Goal: Information Seeking & Learning: Learn about a topic

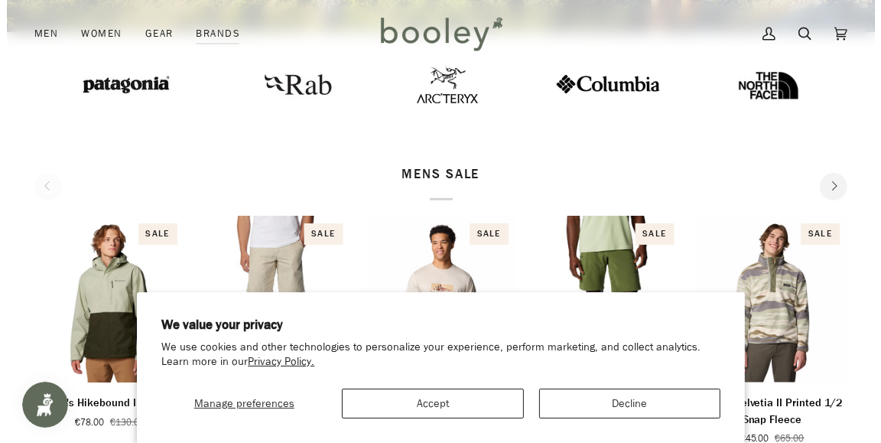
scroll to position [663, 0]
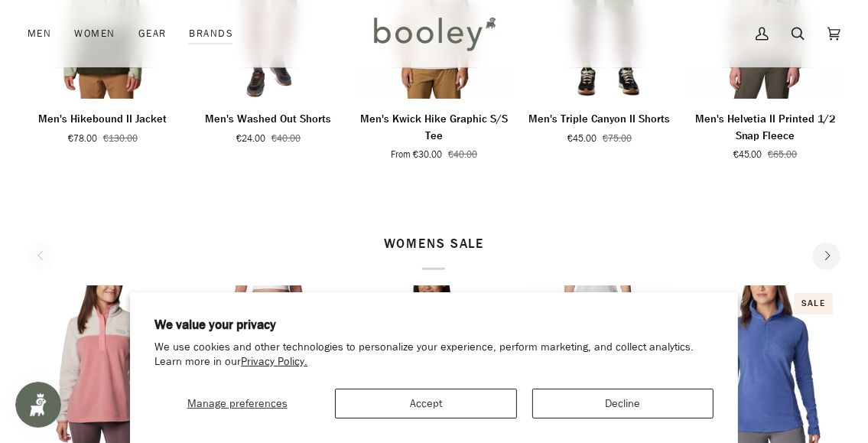
click at [647, 421] on section "We value your privacy We use cookies and other technologies to personalize your…" at bounding box center [434, 367] width 608 height 151
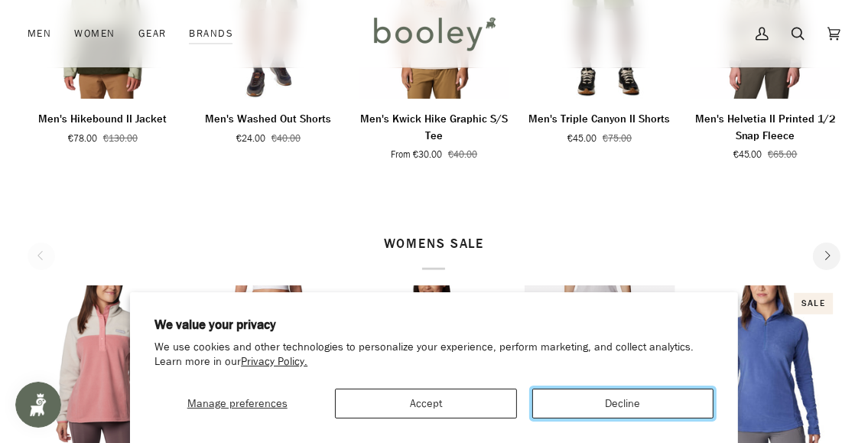
drag, startPoint x: 643, startPoint y: 415, endPoint x: 666, endPoint y: 375, distance: 46.3
click at [643, 414] on button "Decline" at bounding box center [623, 404] width 181 height 30
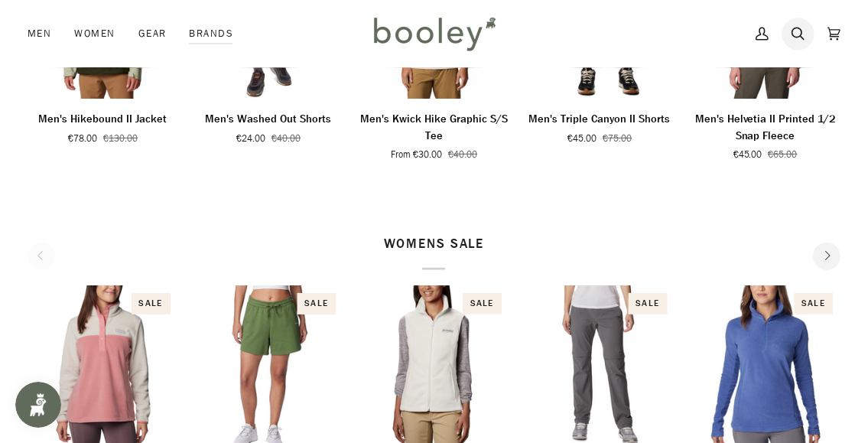
click at [786, 36] on link "Search" at bounding box center [798, 33] width 36 height 67
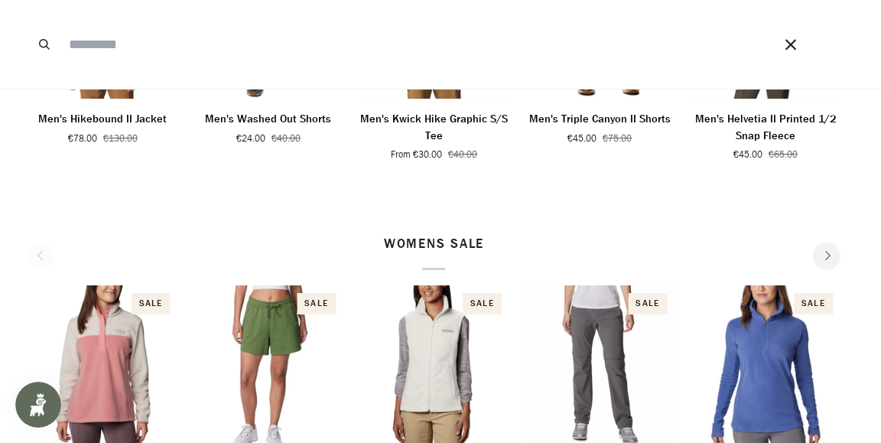
click at [790, 36] on button "Close" at bounding box center [791, 44] width 28 height 89
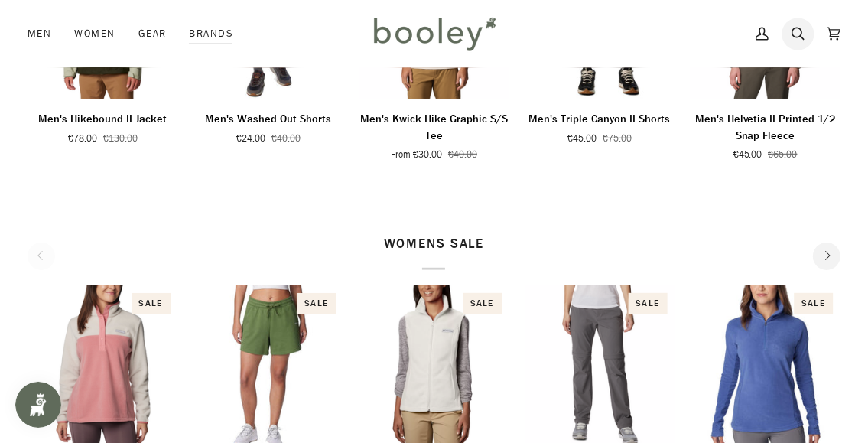
click at [800, 34] on icon at bounding box center [798, 33] width 13 height 23
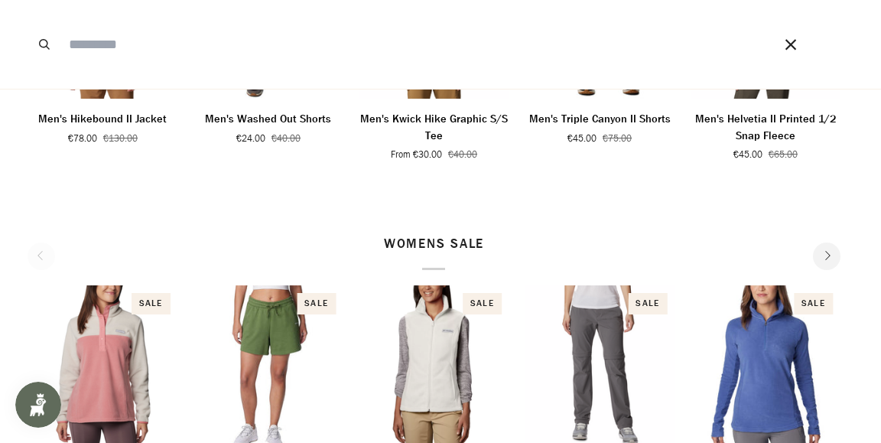
click at [451, 54] on input "Search our store" at bounding box center [399, 44] width 676 height 89
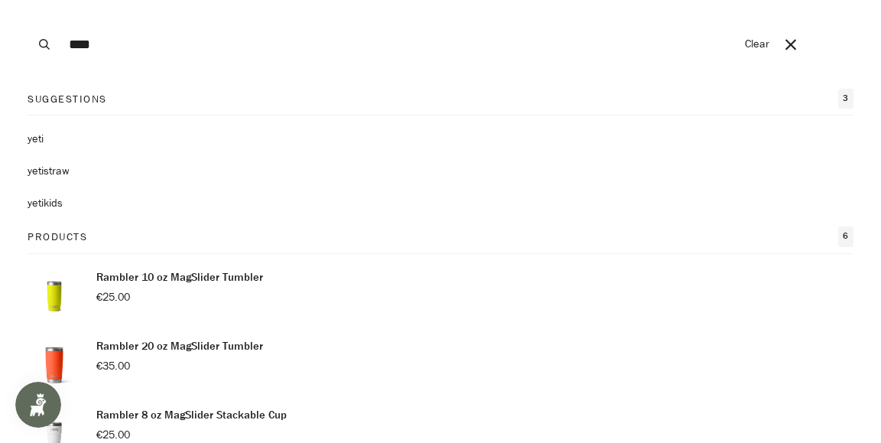
type input "****"
click at [43, 141] on mark "yeti" at bounding box center [36, 139] width 16 height 15
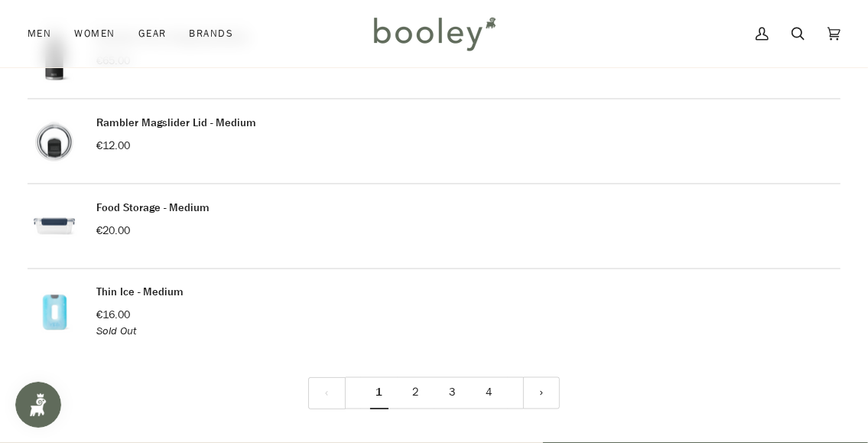
scroll to position [1989, 0]
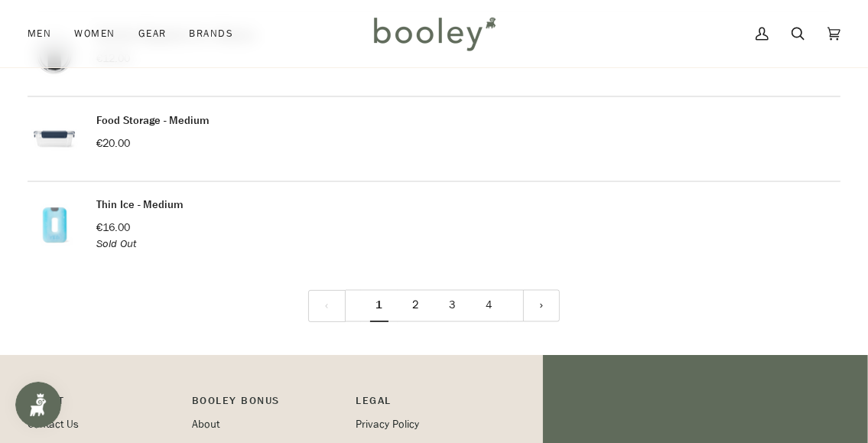
click at [413, 301] on link "2" at bounding box center [416, 306] width 37 height 33
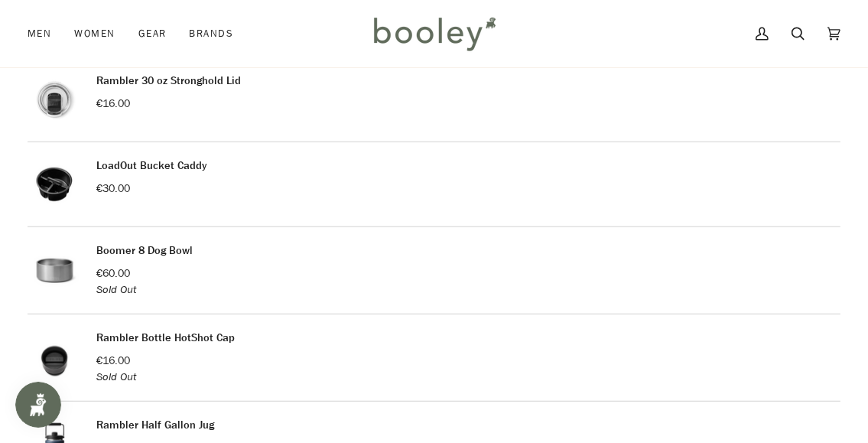
scroll to position [842, 0]
